Goal: Information Seeking & Learning: Find contact information

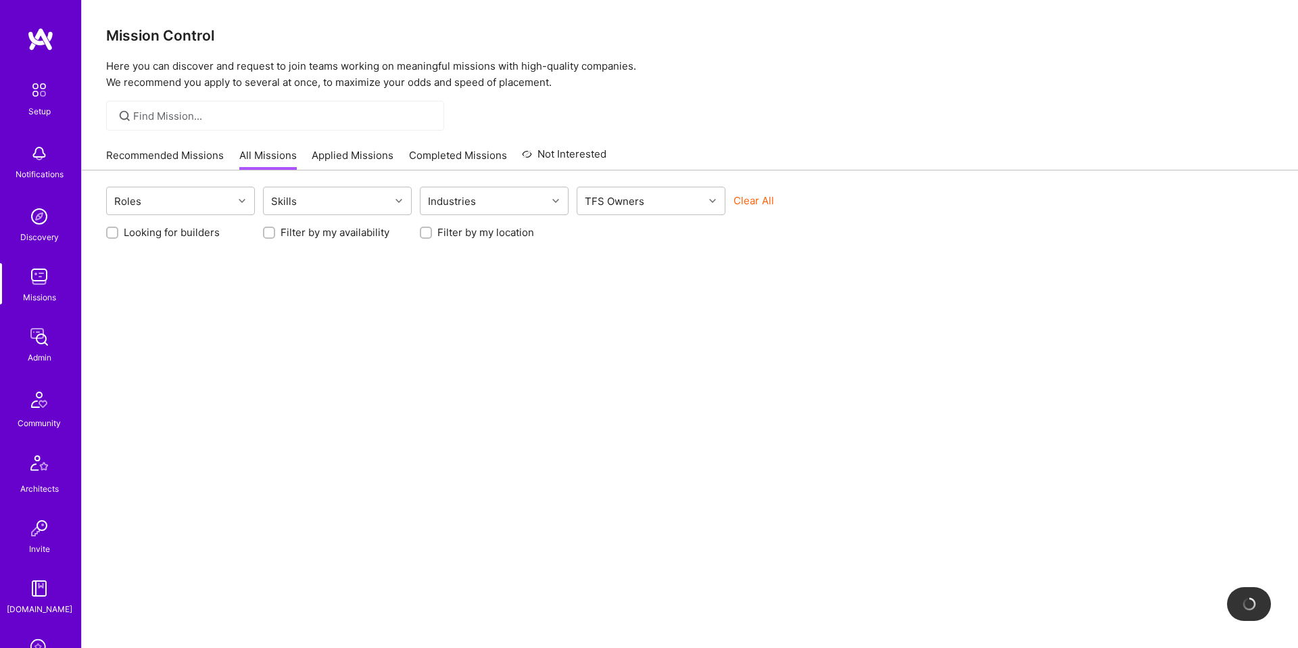
click at [225, 109] on input at bounding box center [283, 116] width 301 height 14
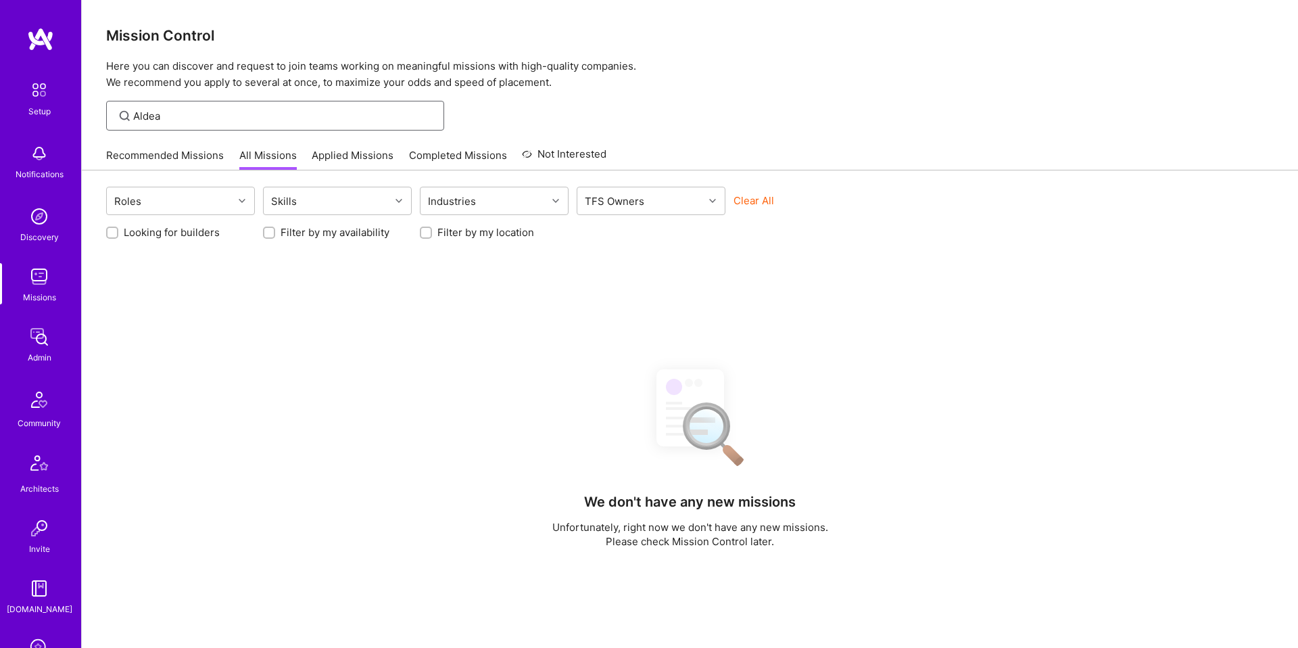
type input "Aldea"
click at [39, 281] on img at bounding box center [39, 276] width 27 height 27
click at [193, 114] on input "Aldea" at bounding box center [283, 116] width 301 height 14
click at [222, 119] on input "Aldea" at bounding box center [283, 116] width 301 height 14
type input "A"
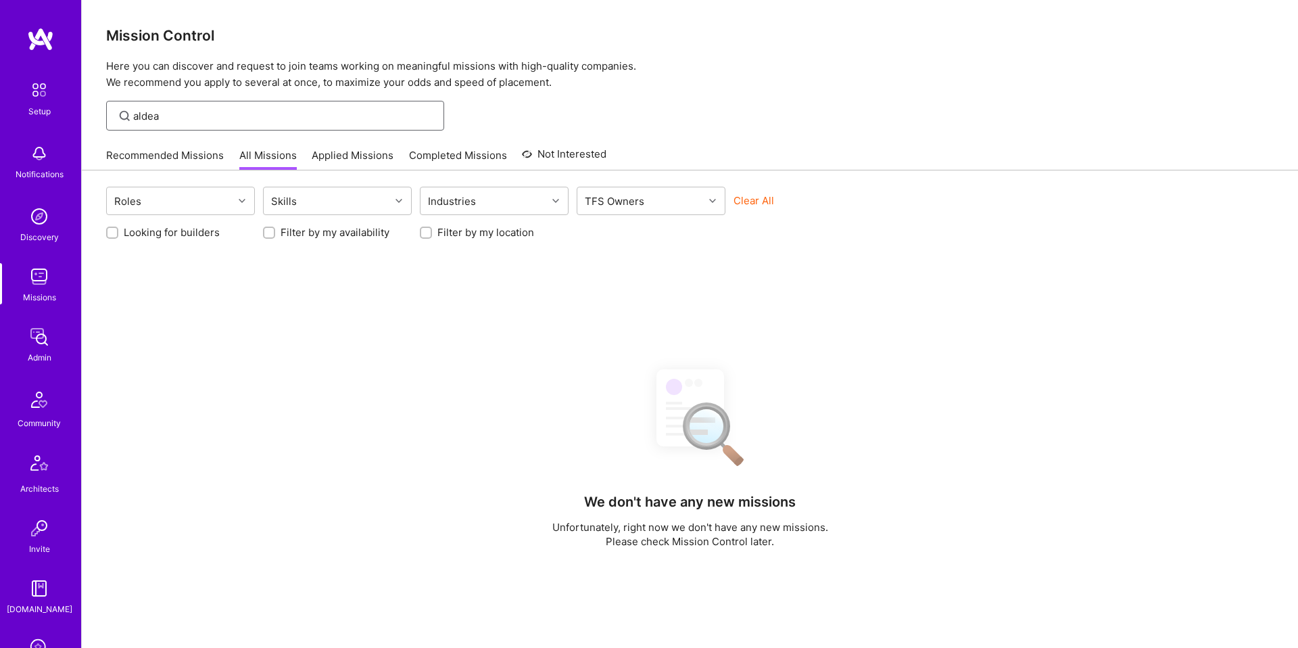
type input "aldea"
click at [46, 290] on div "Missions" at bounding box center [39, 297] width 33 height 14
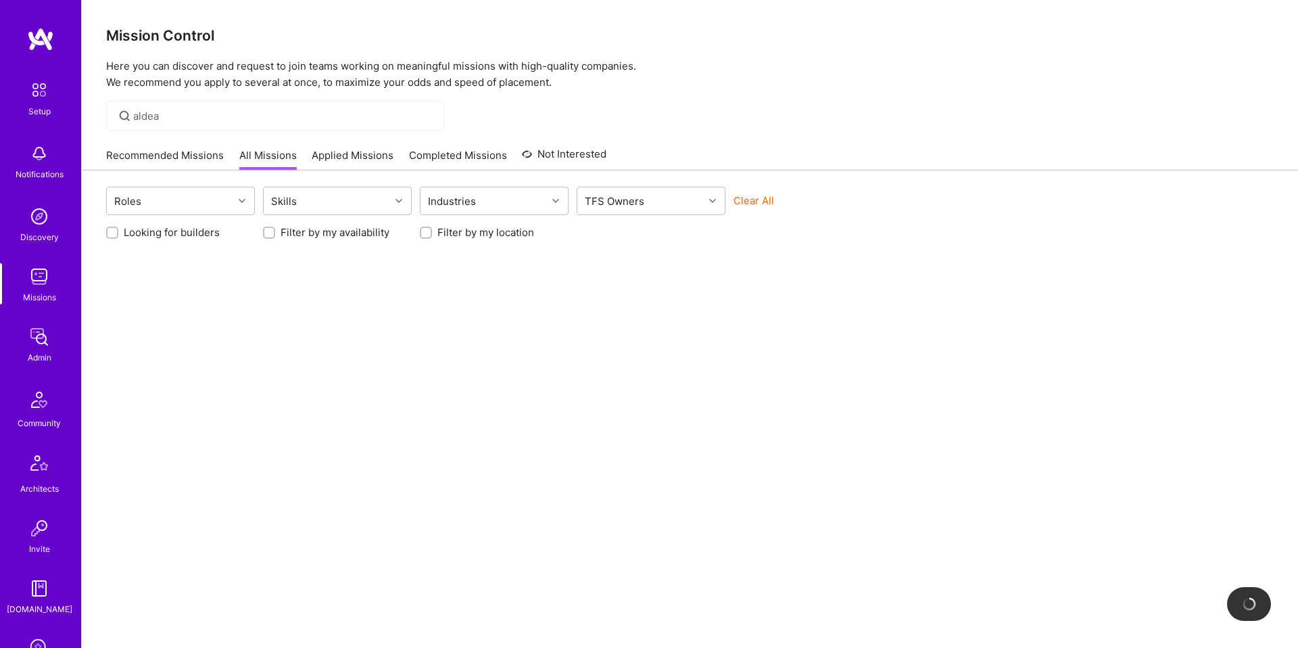
click at [211, 139] on div "Mission Control Here you can discover and request to join teams working on mean…" at bounding box center [690, 344] width 1217 height 689
click at [205, 123] on div "aldea" at bounding box center [275, 116] width 338 height 30
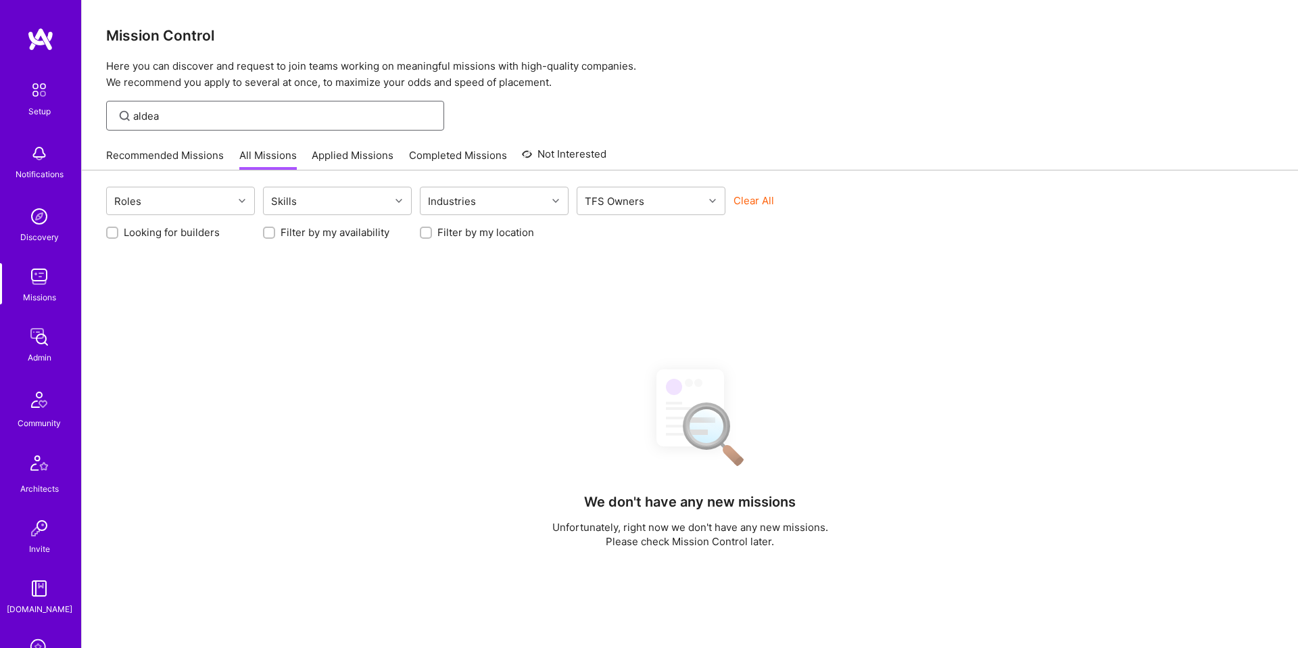
click at [192, 120] on input "aldea" at bounding box center [283, 116] width 301 height 14
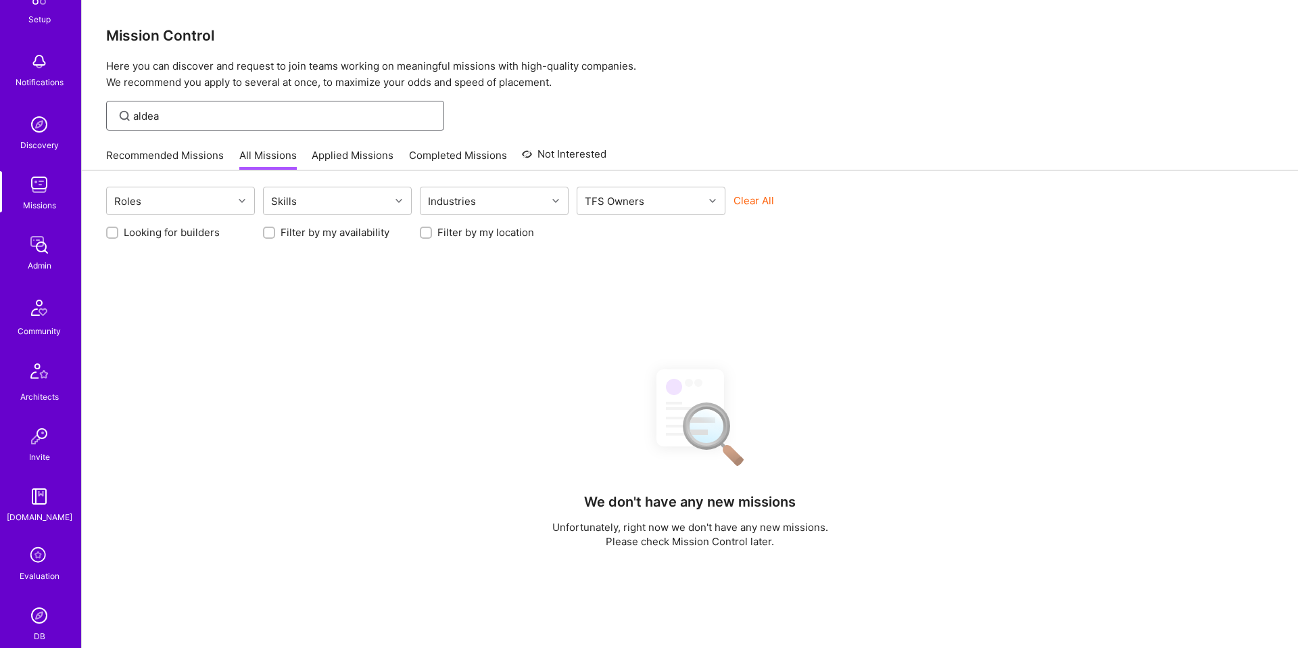
scroll to position [125, 0]
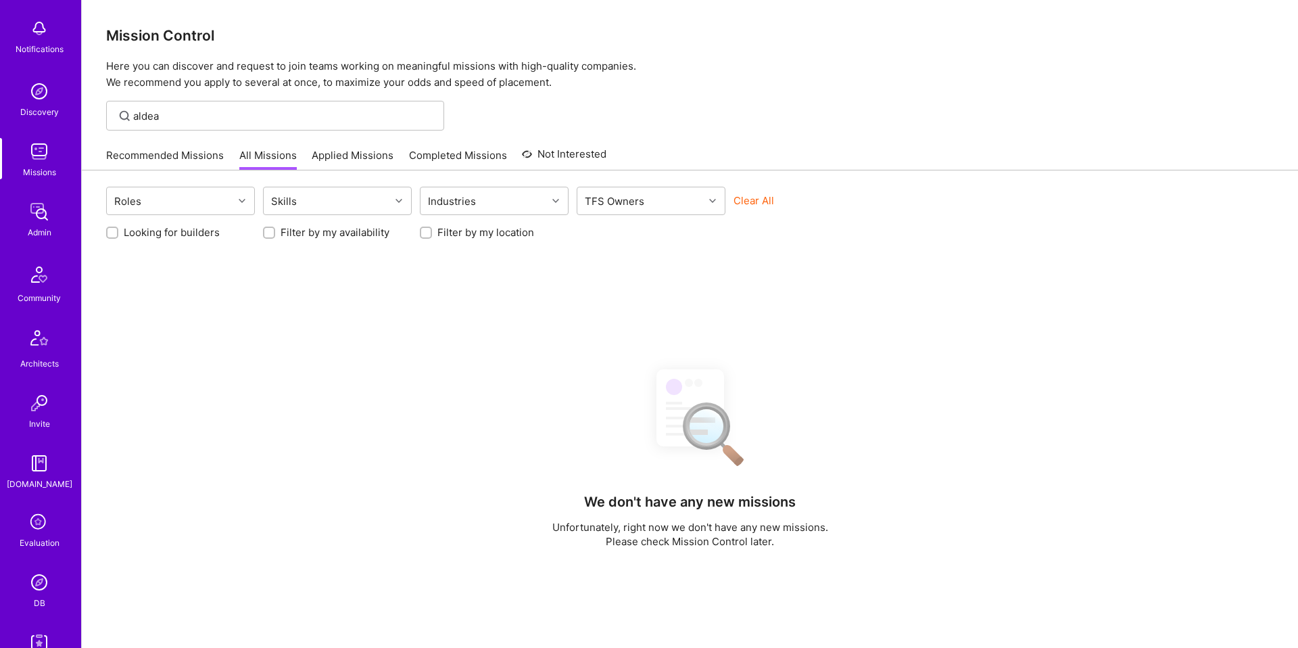
click at [38, 575] on img at bounding box center [39, 582] width 27 height 27
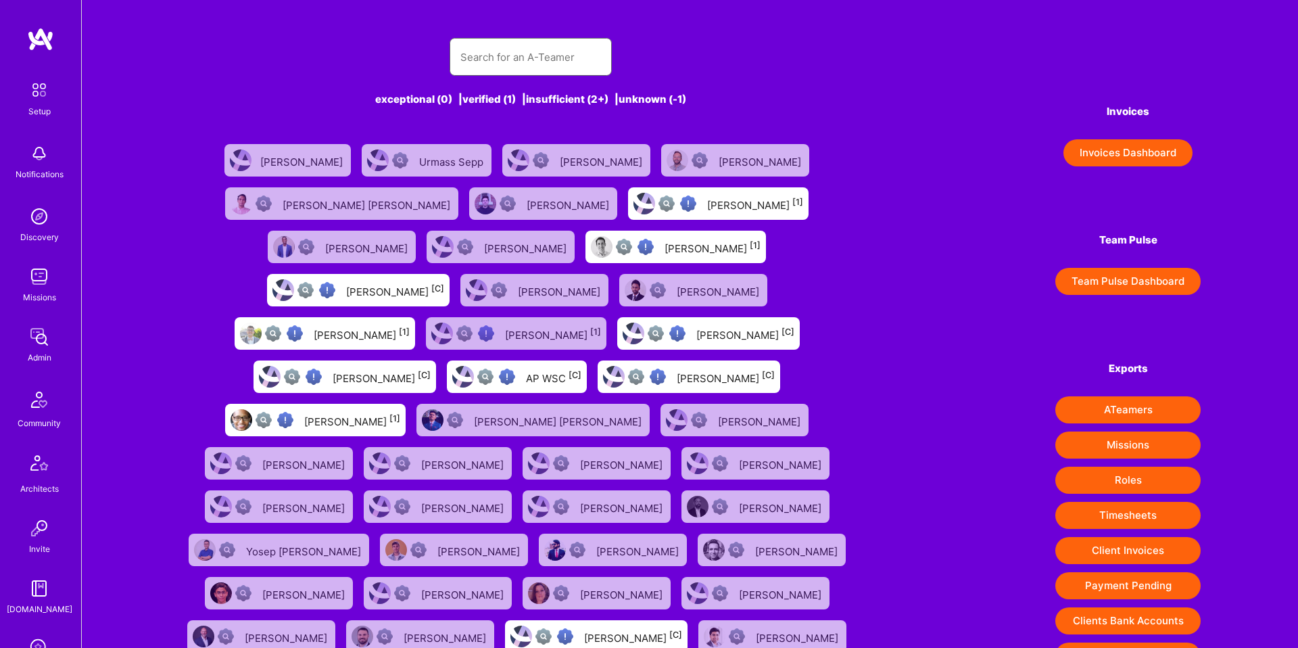
click at [504, 58] on input "text" at bounding box center [531, 57] width 141 height 34
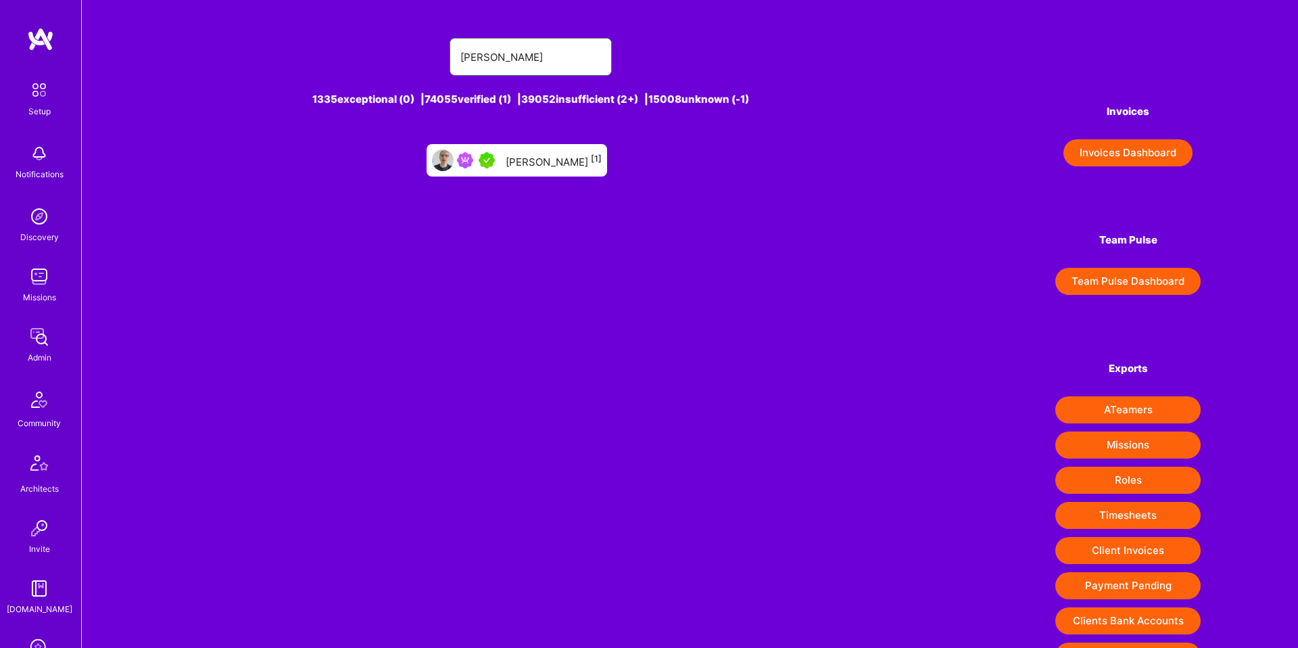
type input "David Mrva"
click at [530, 159] on div "David Mrva [1]" at bounding box center [554, 160] width 96 height 18
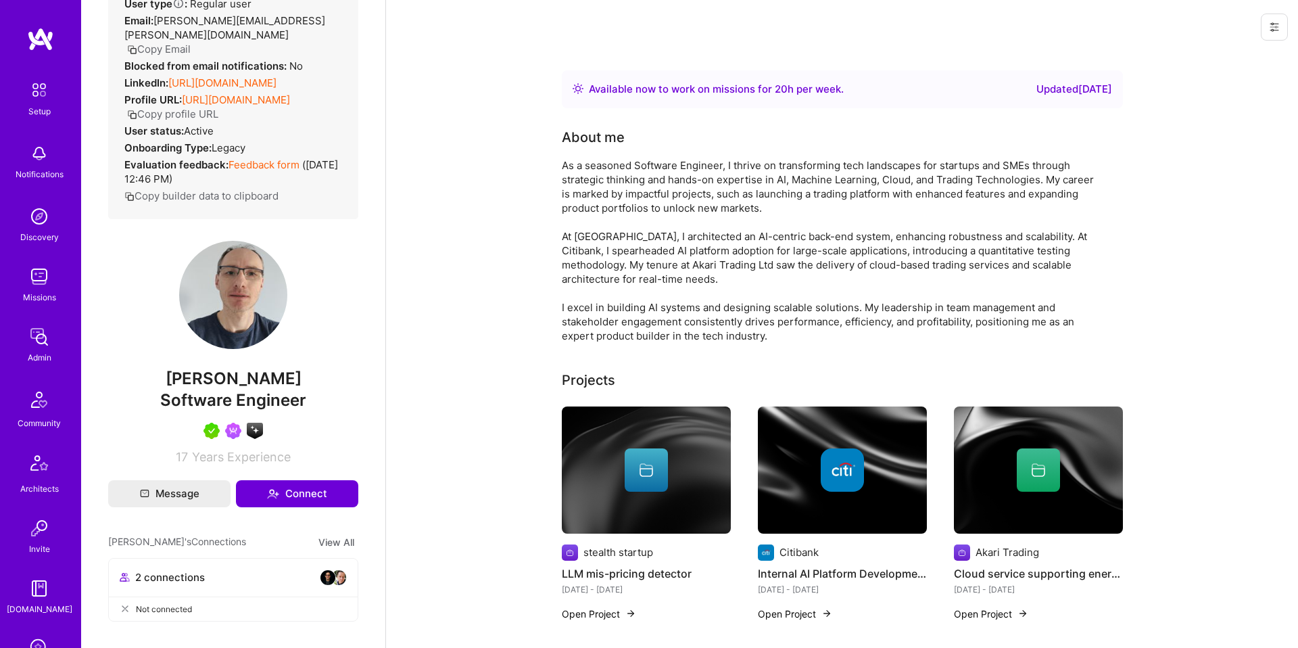
scroll to position [60, 0]
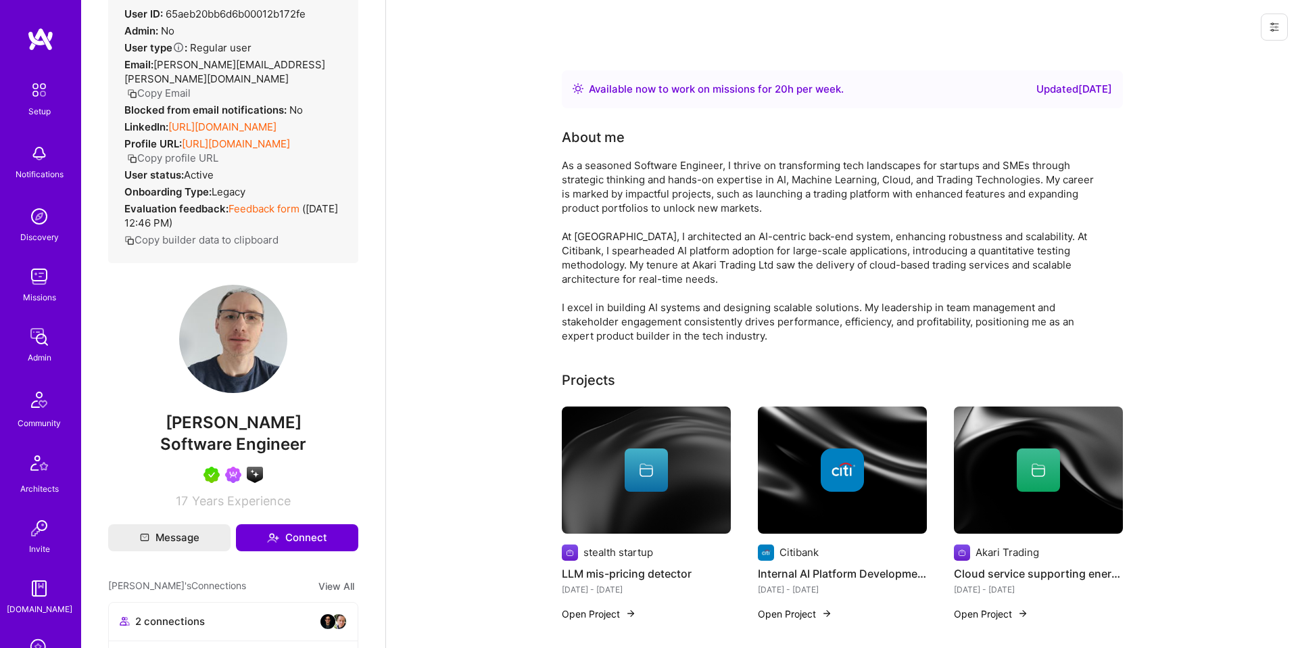
click at [256, 120] on link "https://linkedin.com/in/david-mrva-1025b8" at bounding box center [222, 126] width 108 height 13
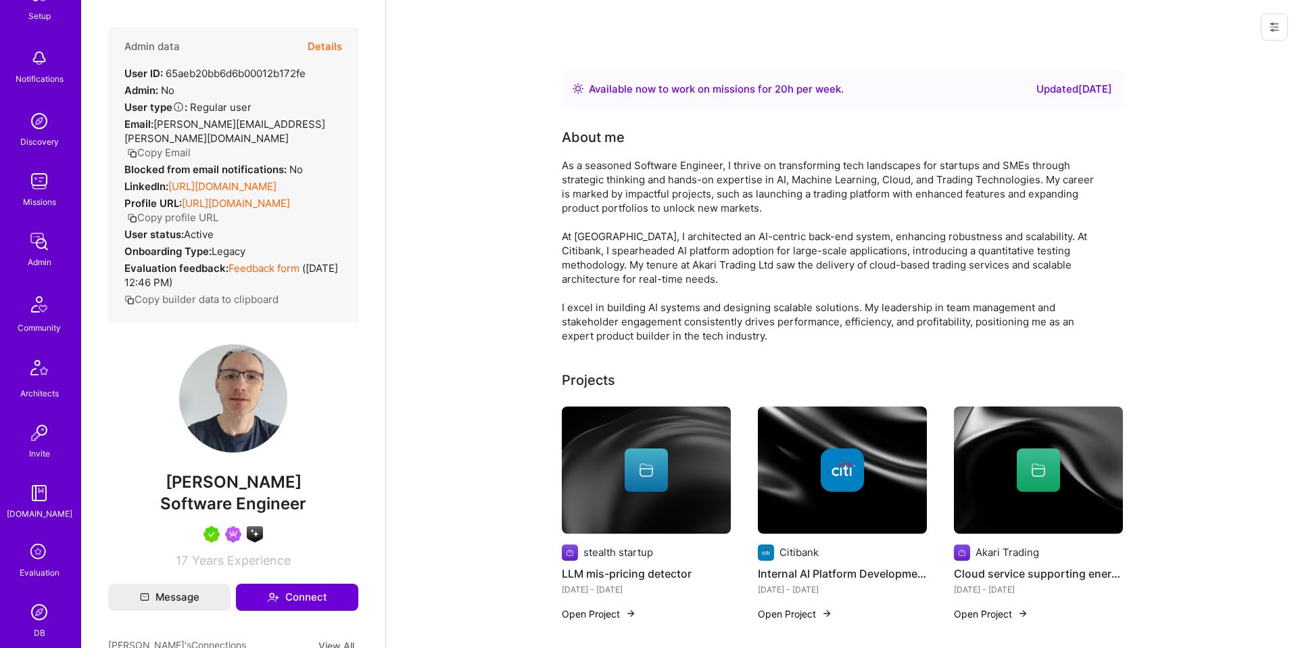
scroll to position [118, 0]
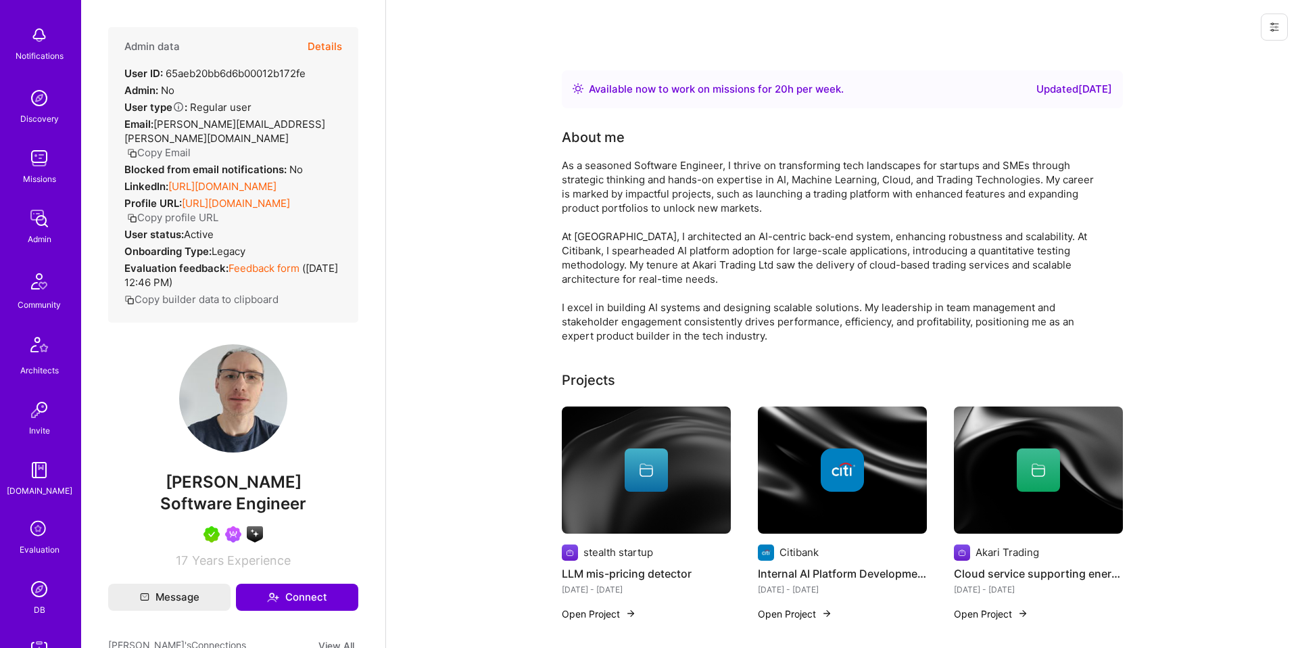
click at [37, 588] on img at bounding box center [39, 588] width 27 height 27
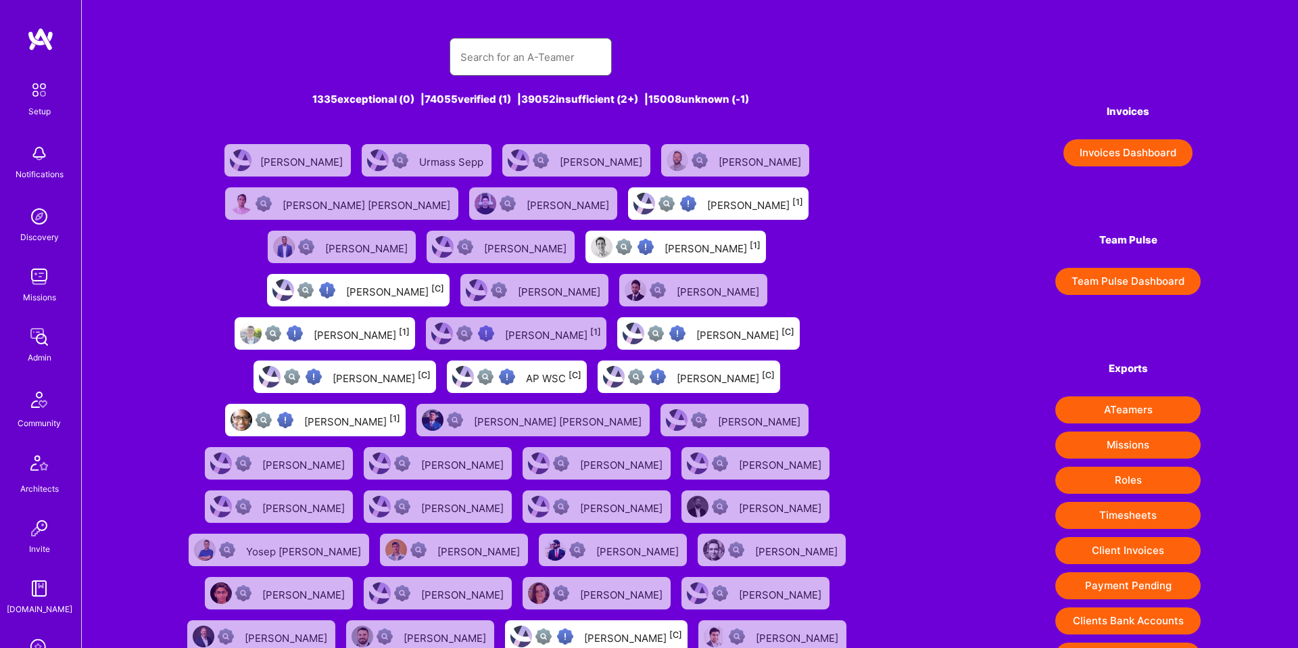
click at [519, 50] on input "text" at bounding box center [531, 57] width 141 height 34
type input "b"
type input "hassan pasha"
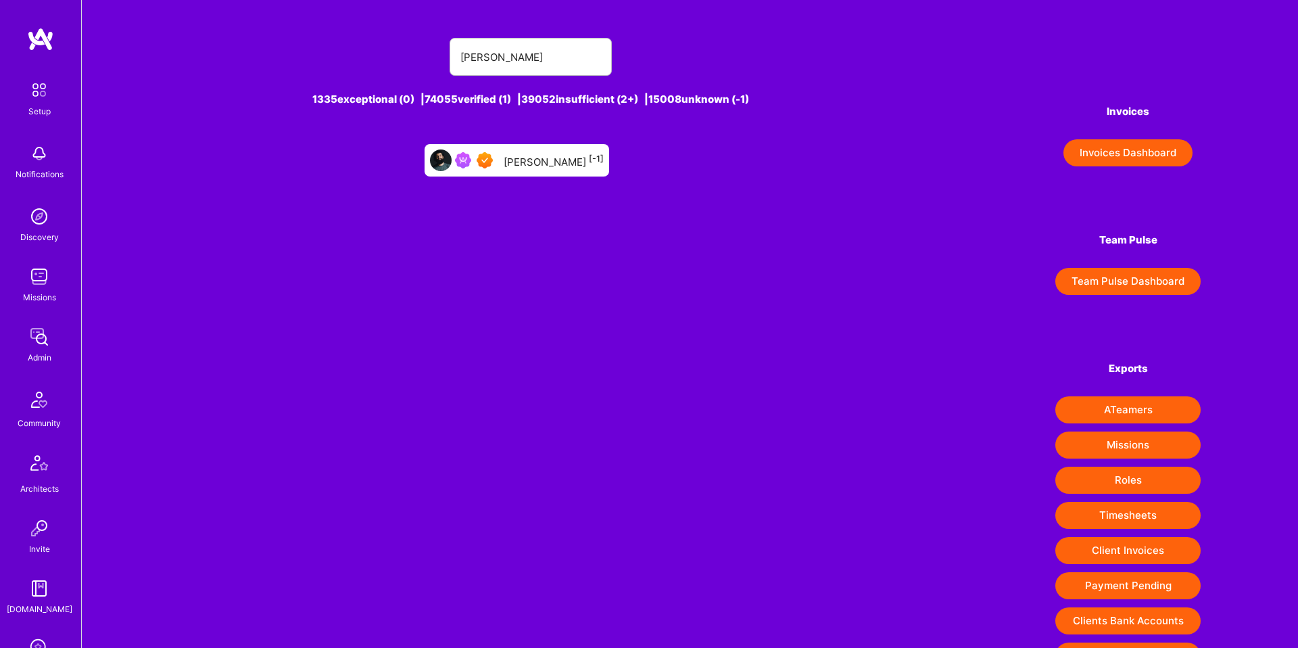
click at [540, 153] on div "Hassan Pasha [-1]" at bounding box center [554, 160] width 100 height 18
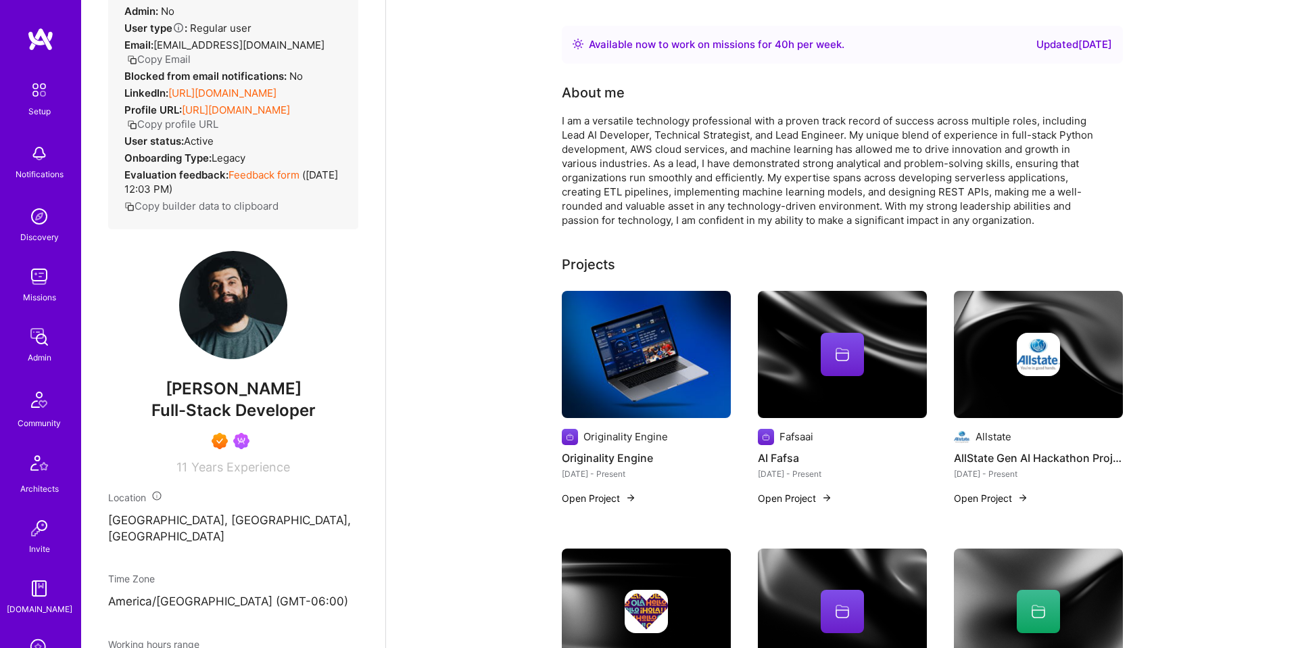
scroll to position [78, 0]
click at [250, 118] on link "https://client.a.team/builders/6422e17148341a167611b53a" at bounding box center [236, 111] width 108 height 13
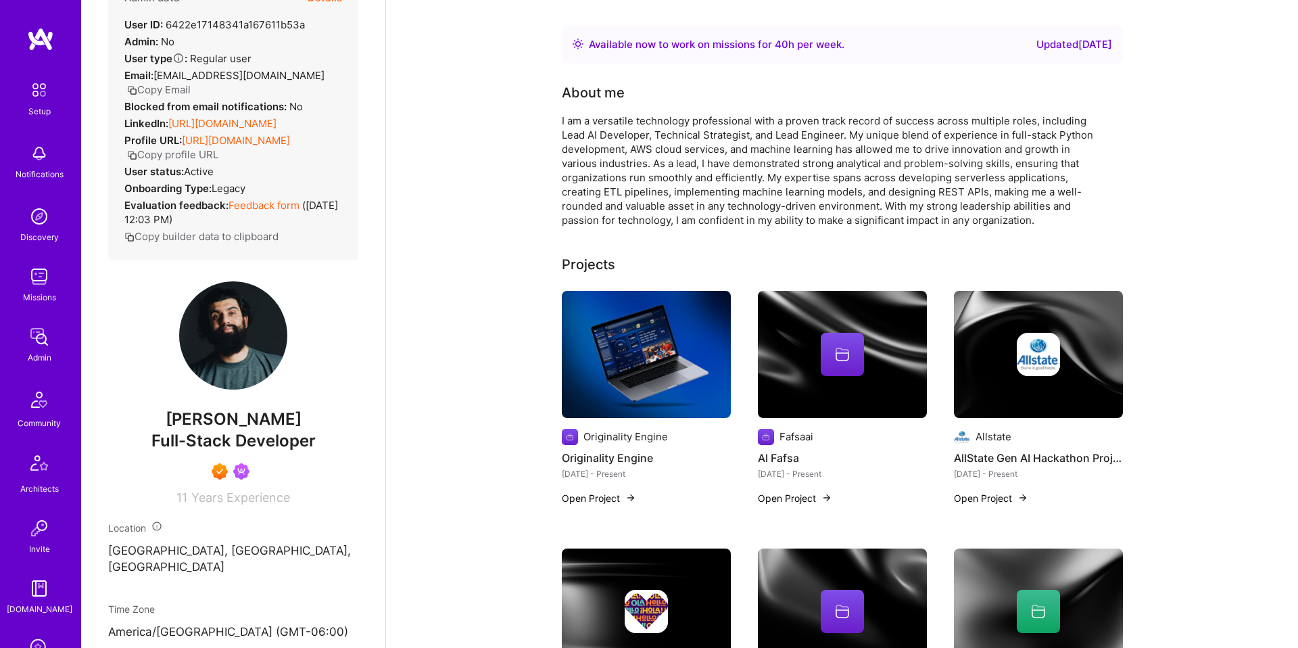
scroll to position [48, 0]
click at [218, 122] on link "https://linkedin.com/in/hassanpasha5630" at bounding box center [222, 124] width 108 height 13
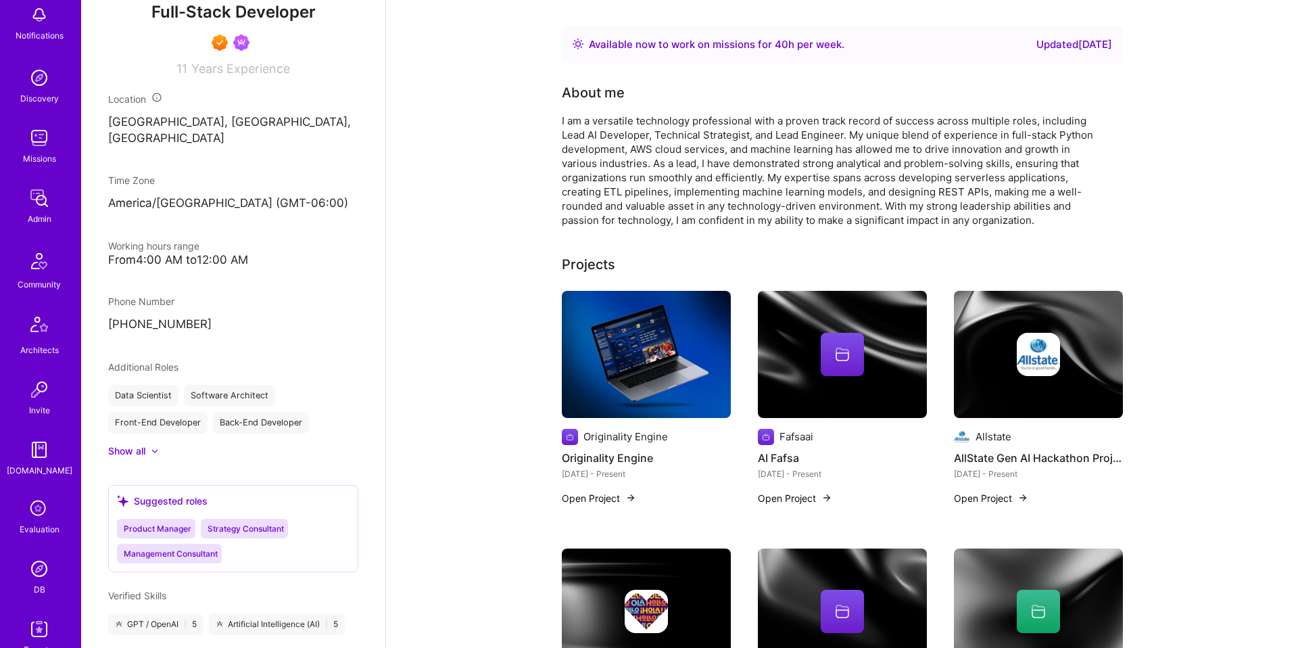
scroll to position [156, 0]
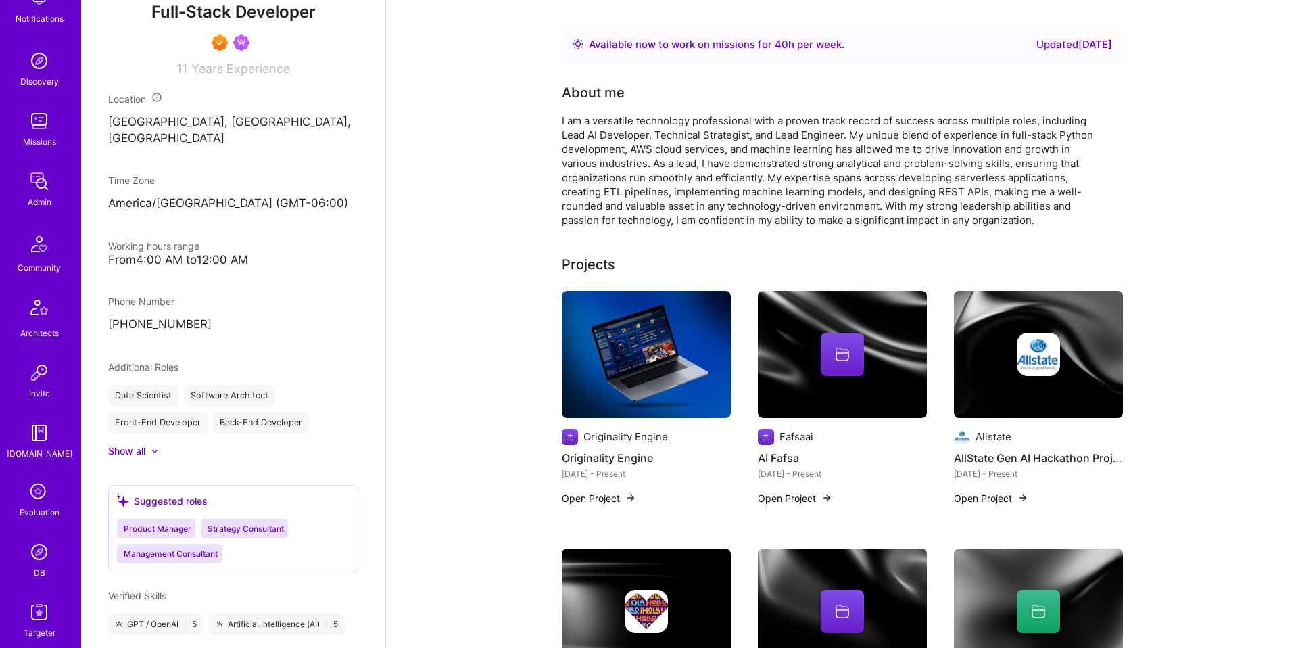
click at [39, 566] on div "DB" at bounding box center [39, 572] width 11 height 14
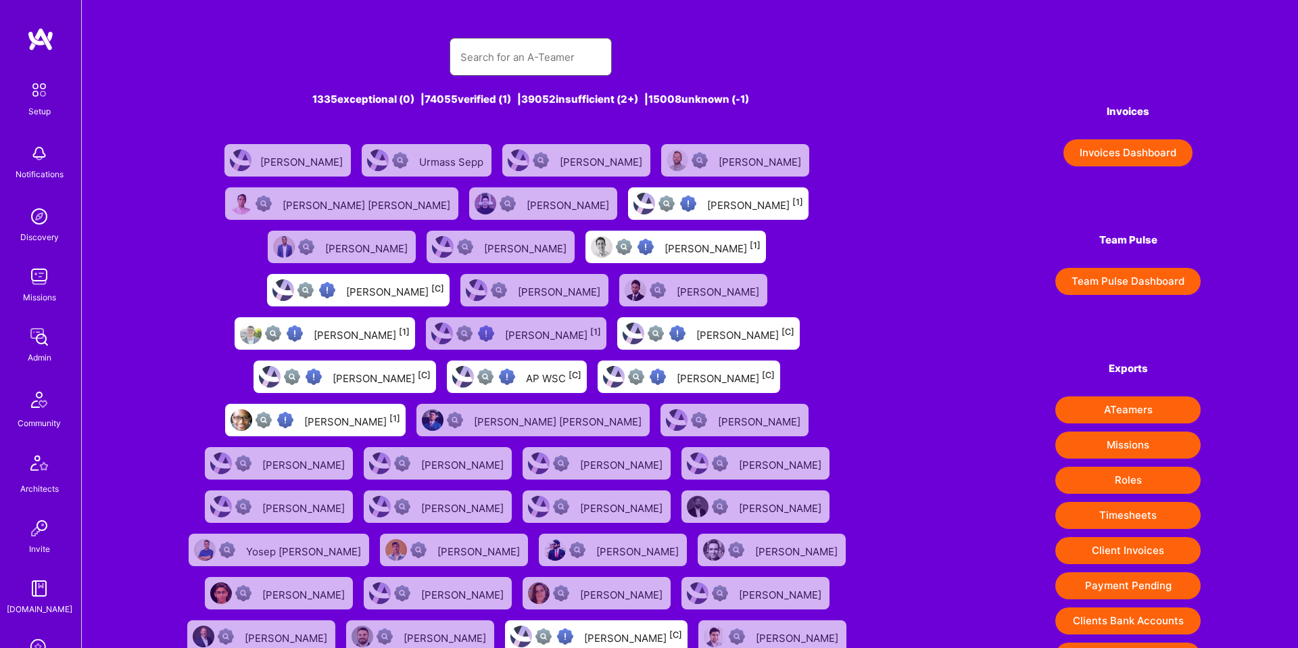
click at [529, 66] on input "text" at bounding box center [531, 57] width 141 height 34
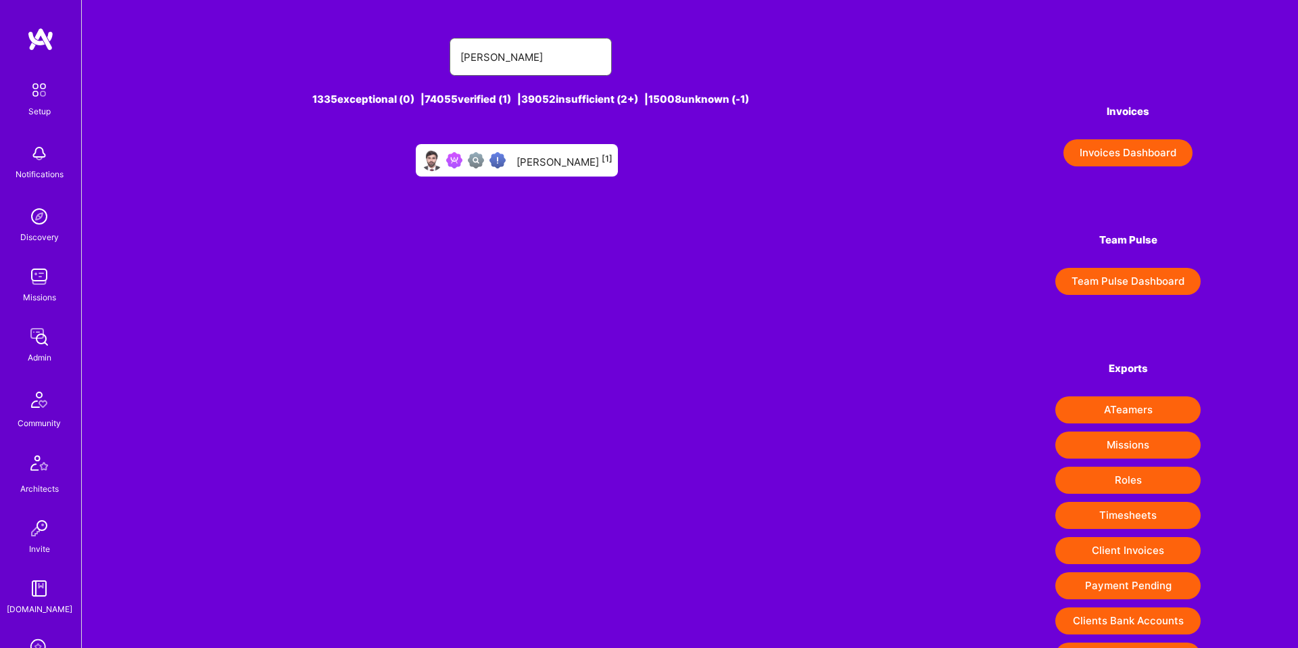
type input "syed Attiq"
click at [551, 163] on div "Syed Attiq [1]" at bounding box center [565, 160] width 96 height 18
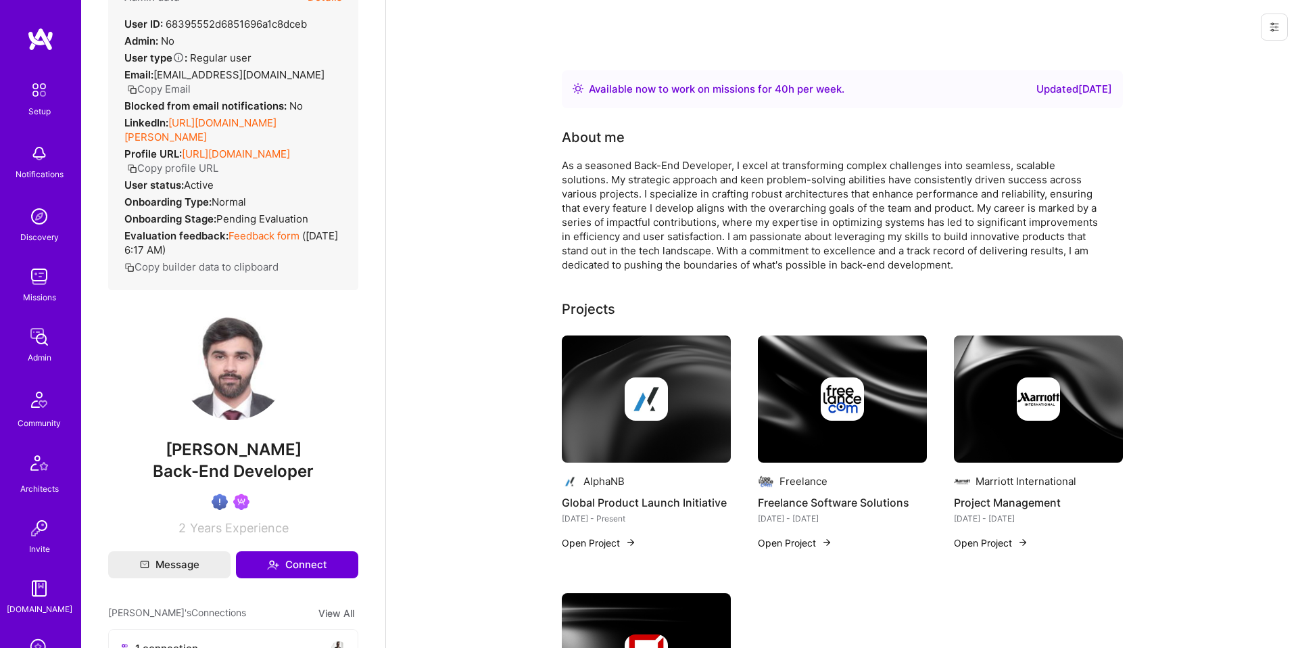
scroll to position [22, 0]
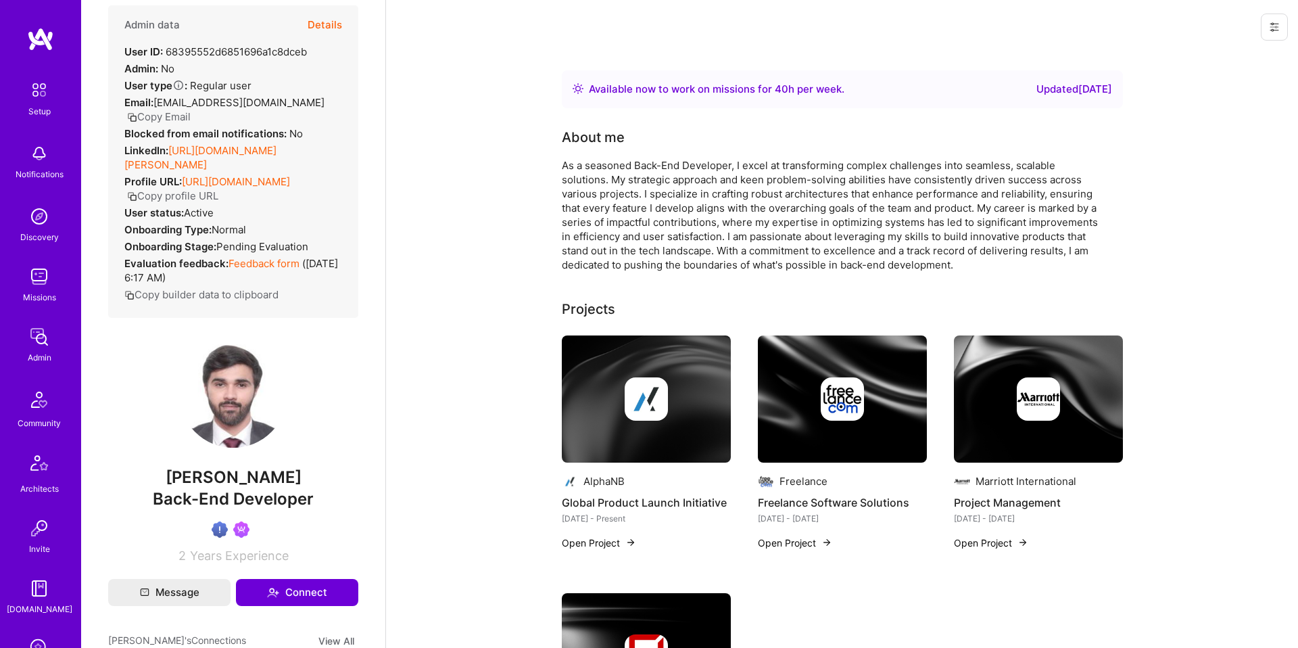
click at [255, 144] on link "https://linkedin.com/in/syed-abubakar" at bounding box center [200, 157] width 152 height 27
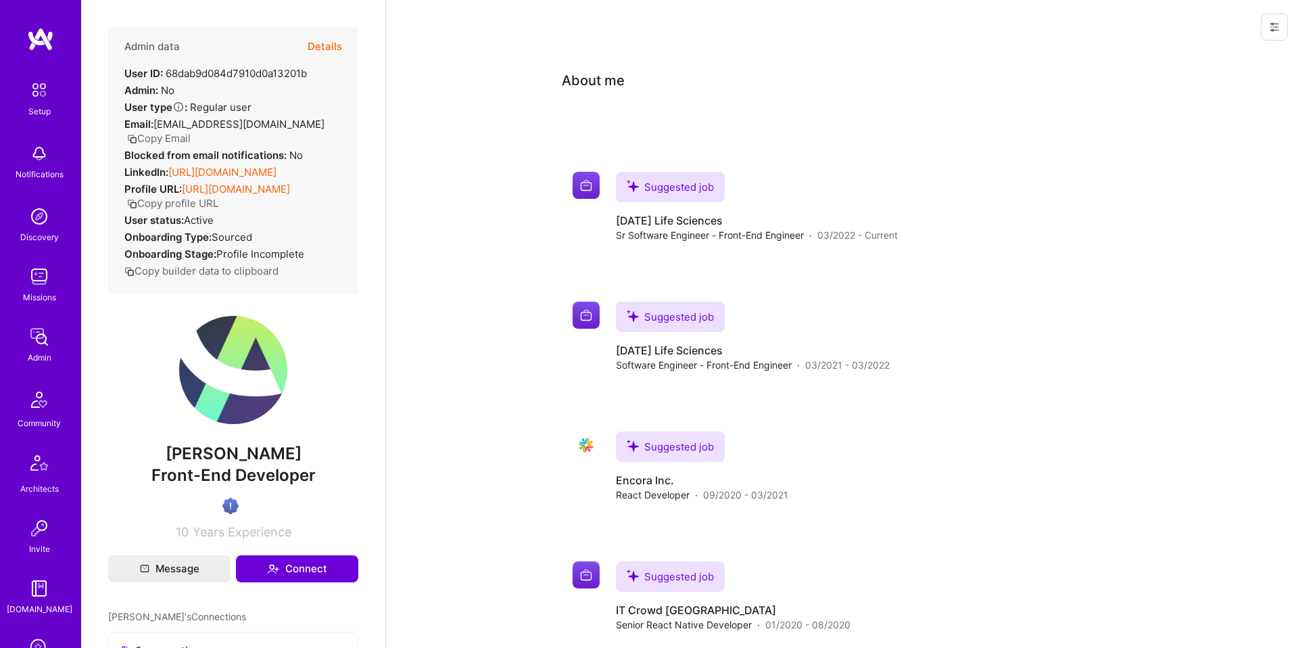
scroll to position [399, 0]
click at [270, 166] on link "https://linkedin.com/in/pabtab" at bounding box center [222, 172] width 108 height 13
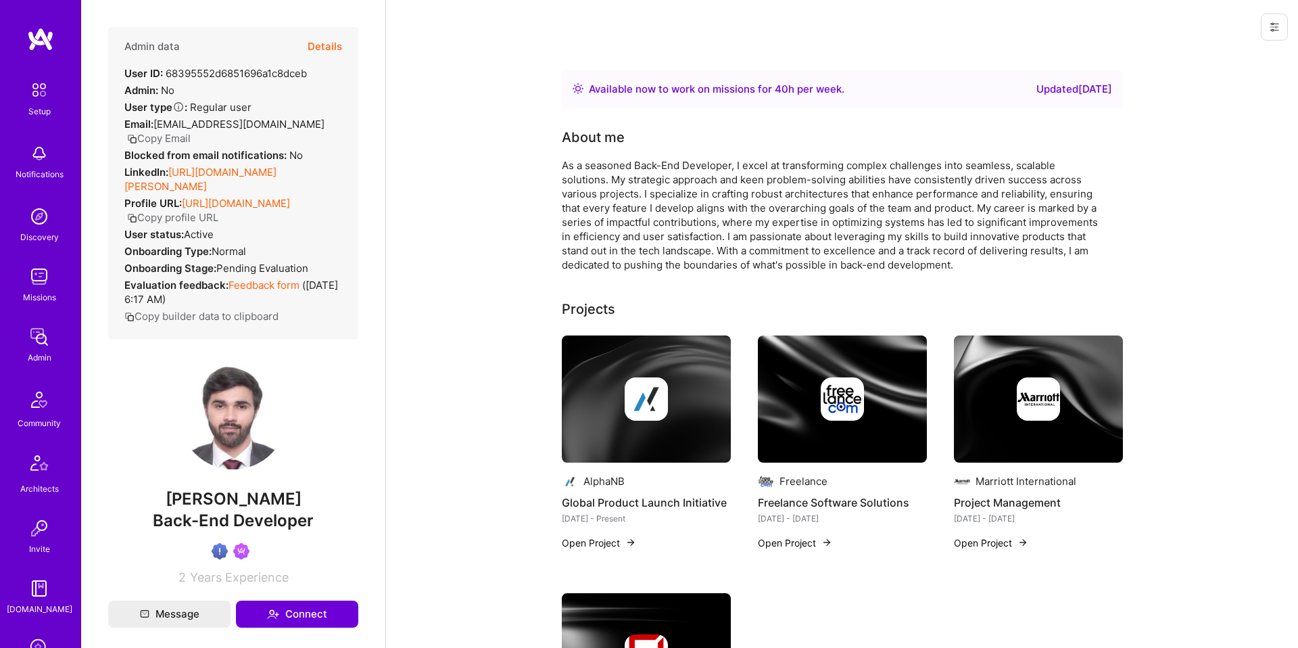
click at [324, 49] on button "Details" at bounding box center [325, 46] width 34 height 39
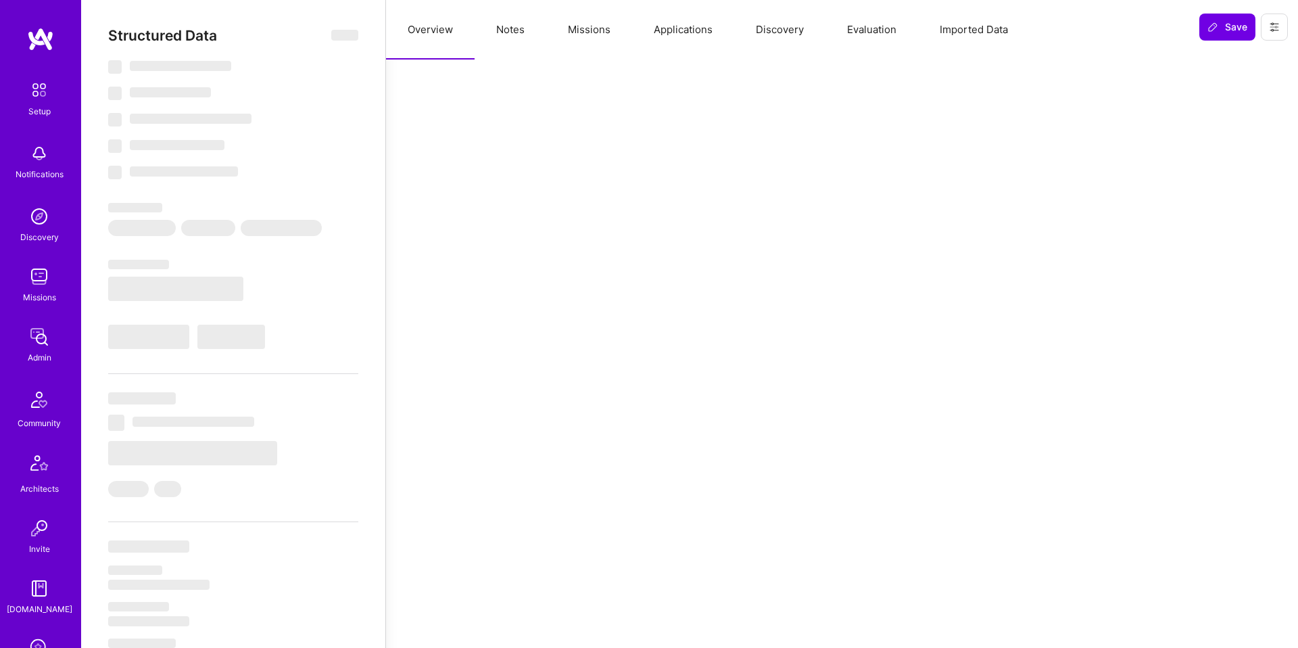
select select "Right Now"
select select "Verified"
select select "US"
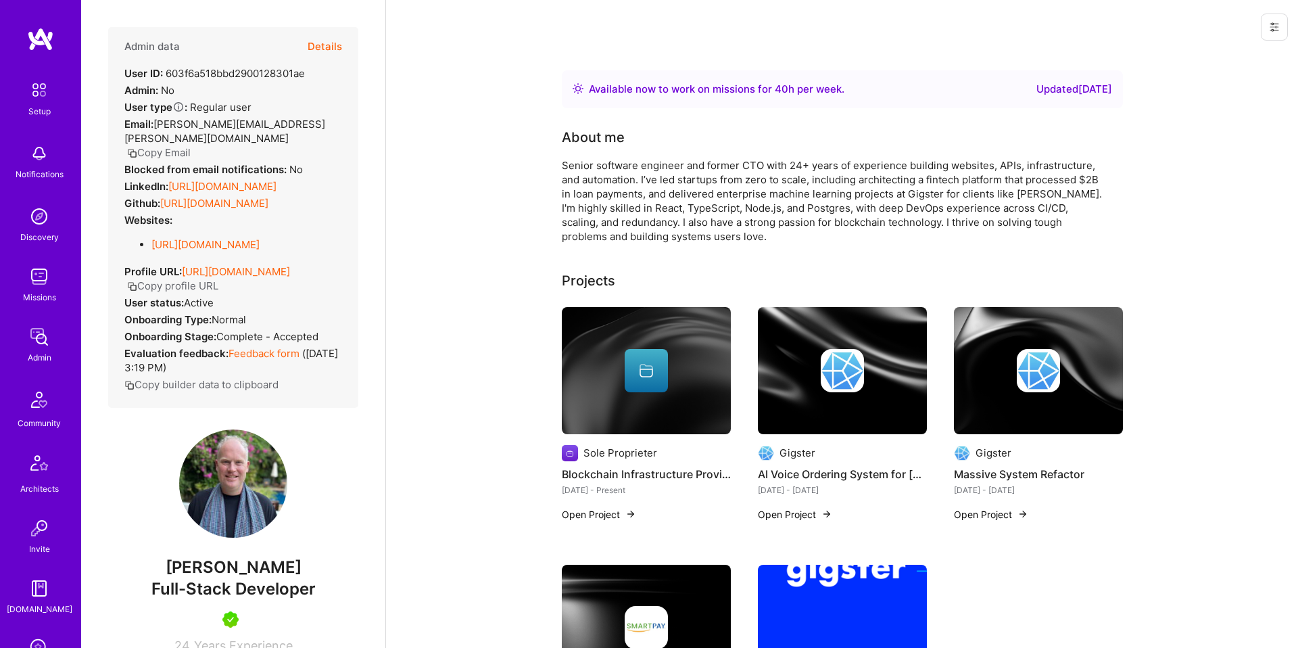
click at [324, 45] on button "Details" at bounding box center [325, 46] width 34 height 39
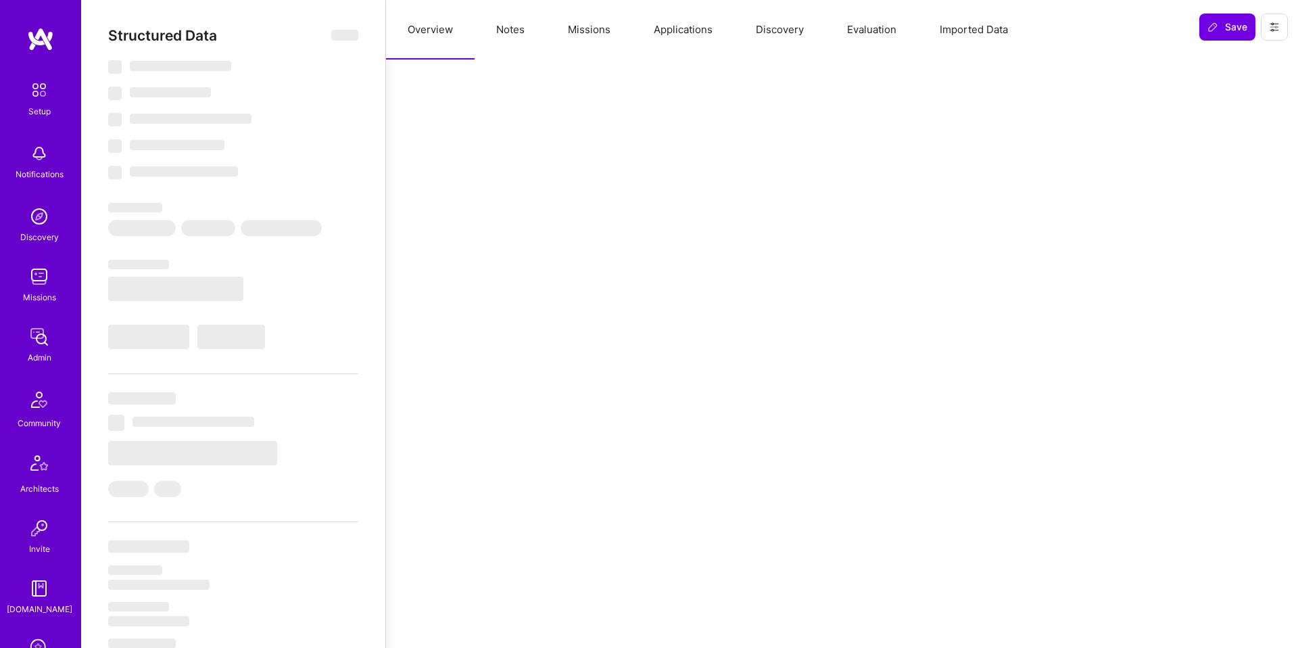
select select "Right Now"
select select "5"
select select "4"
select select "7"
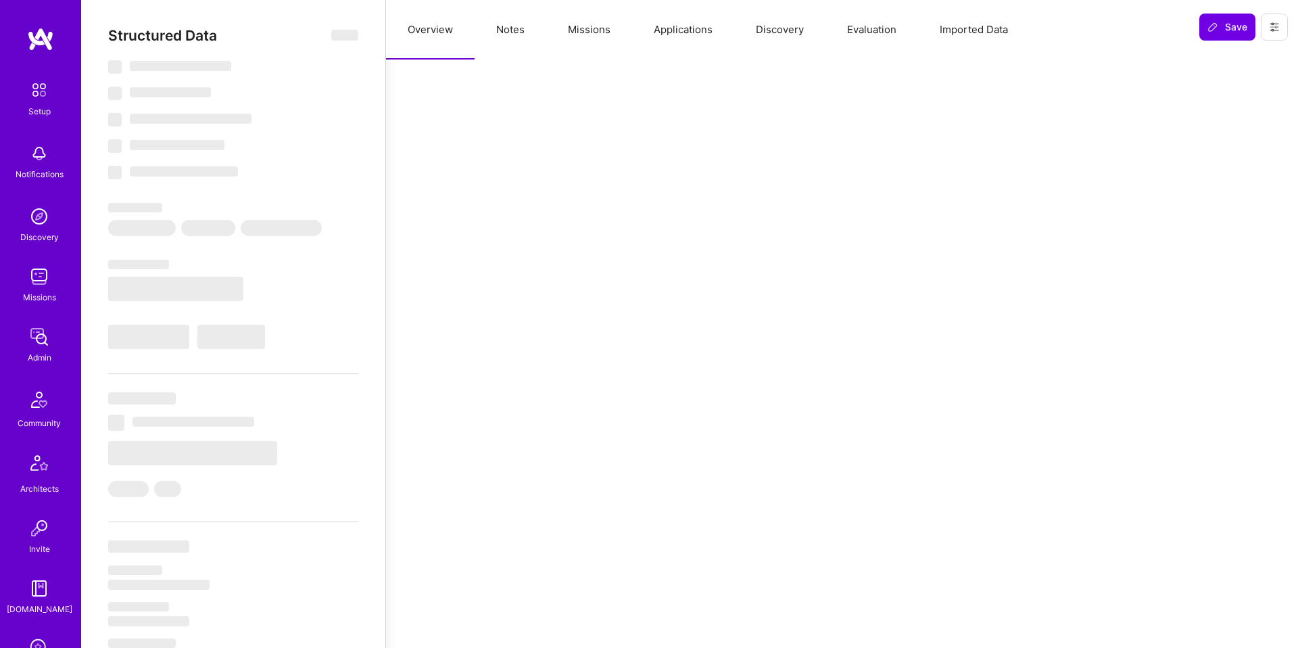
select select "US"
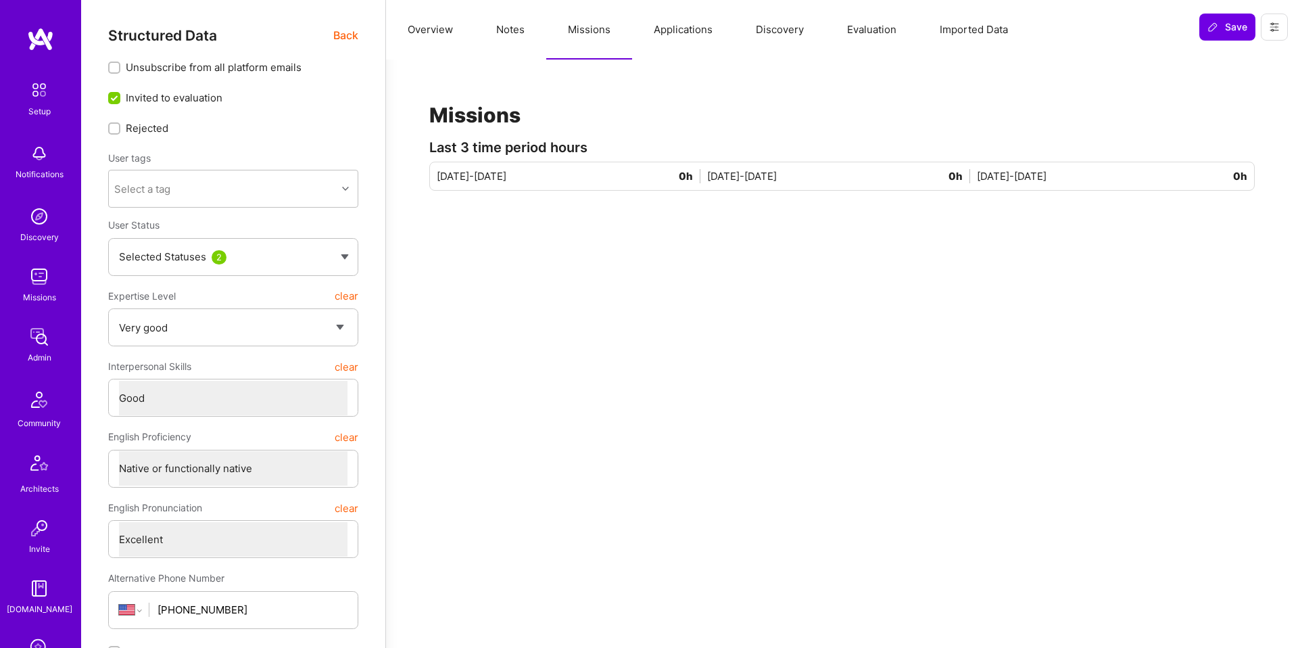
select select "5"
select select "4"
select select "7"
select select "US"
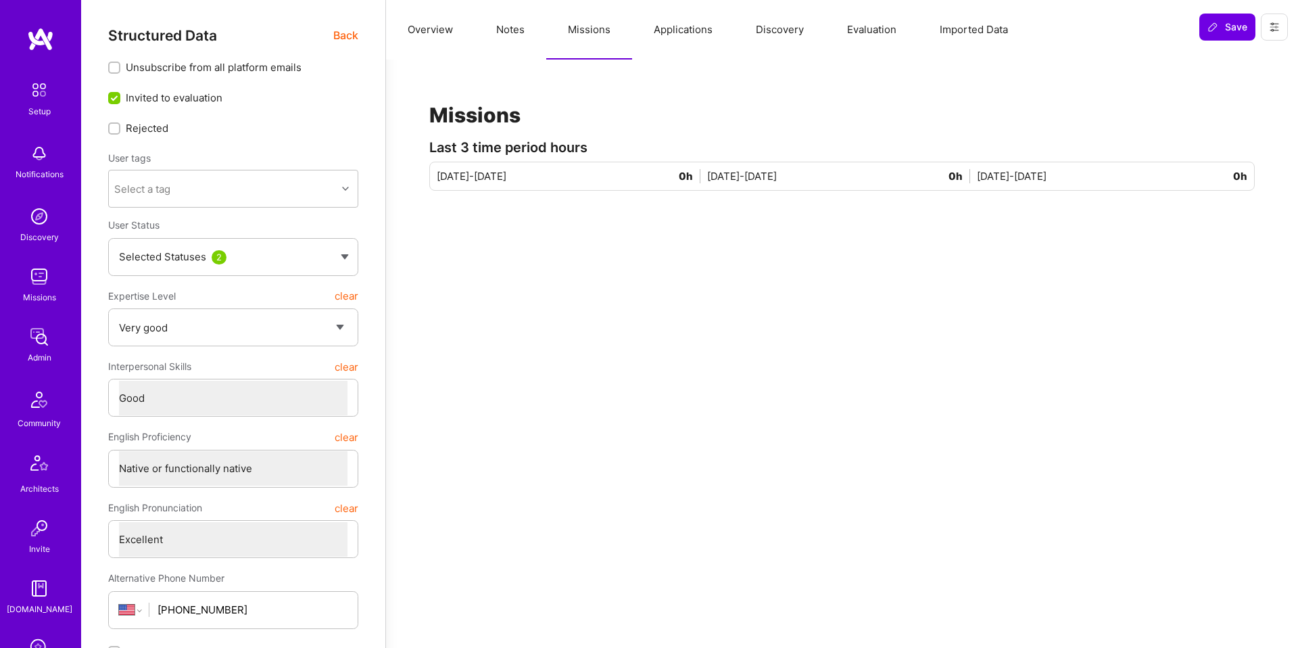
select select "Right Now"
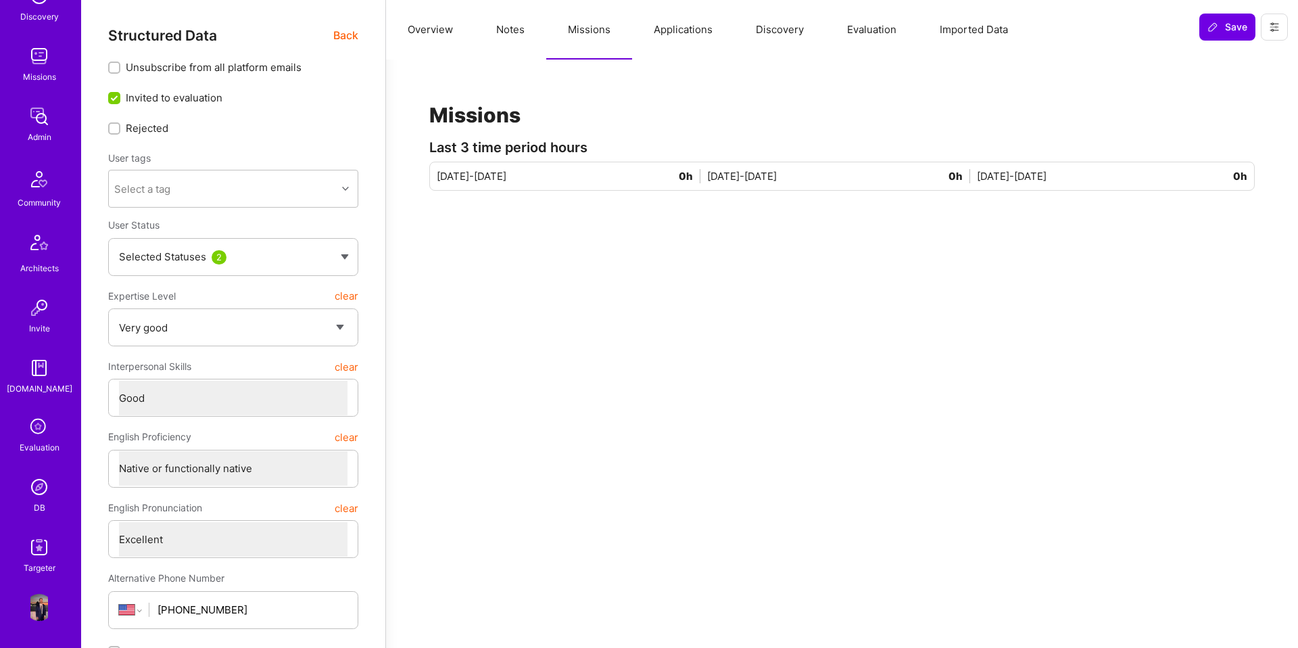
click at [33, 491] on img at bounding box center [39, 486] width 27 height 27
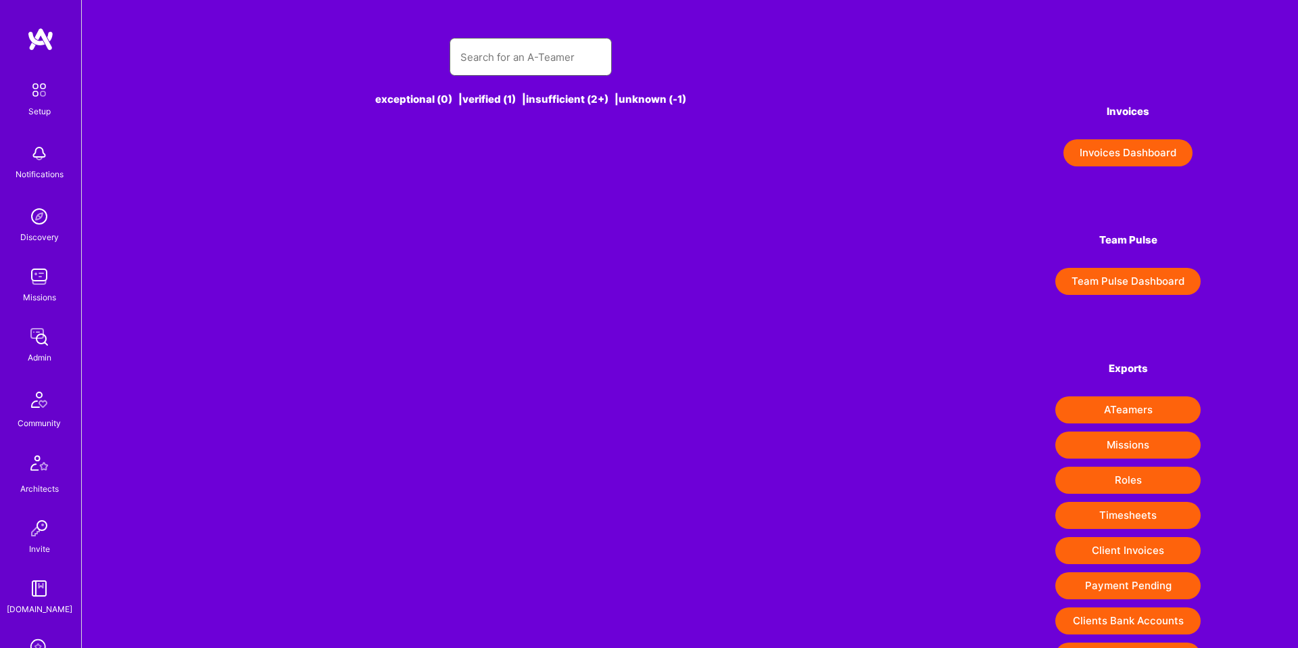
click at [521, 55] on input "text" at bounding box center [531, 57] width 141 height 34
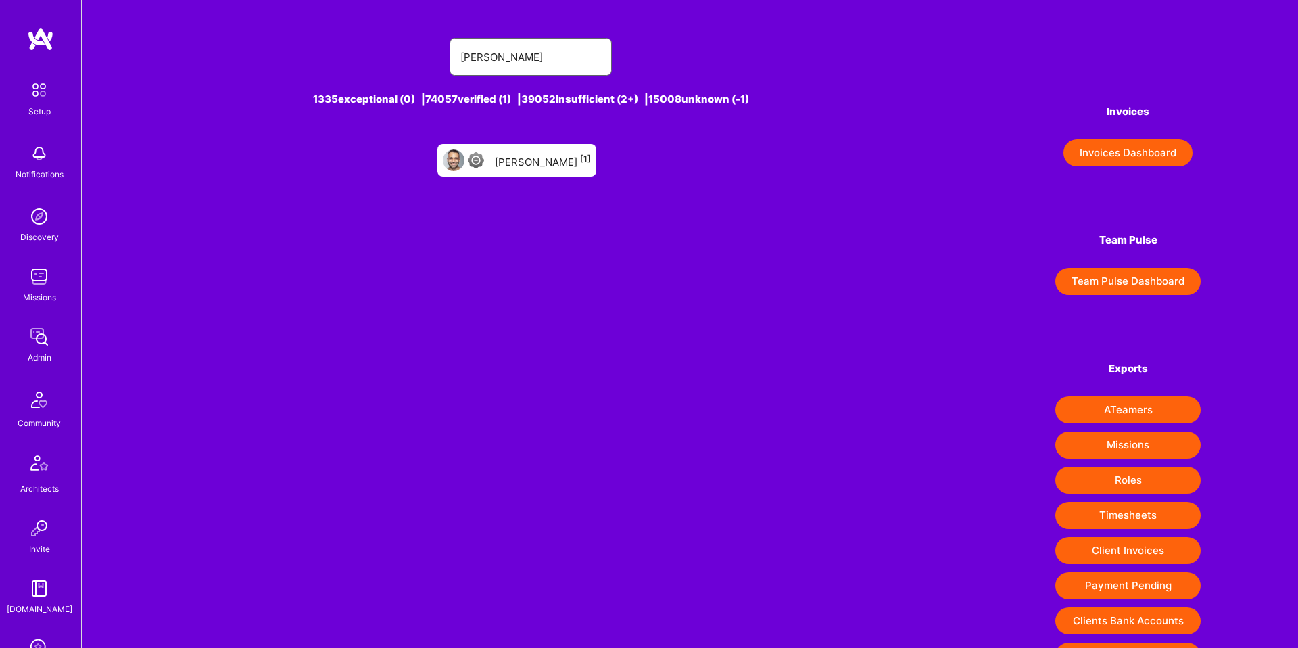
type input "[PERSON_NAME]"
click at [531, 158] on div "[PERSON_NAME] [1]" at bounding box center [543, 160] width 96 height 18
